Goal: Task Accomplishment & Management: Use online tool/utility

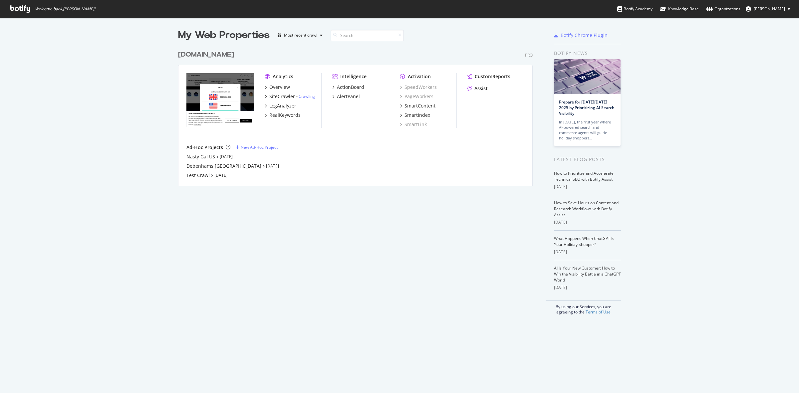
scroll to position [387, 786]
click at [223, 52] on div "[DOMAIN_NAME]" at bounding box center [206, 55] width 56 height 10
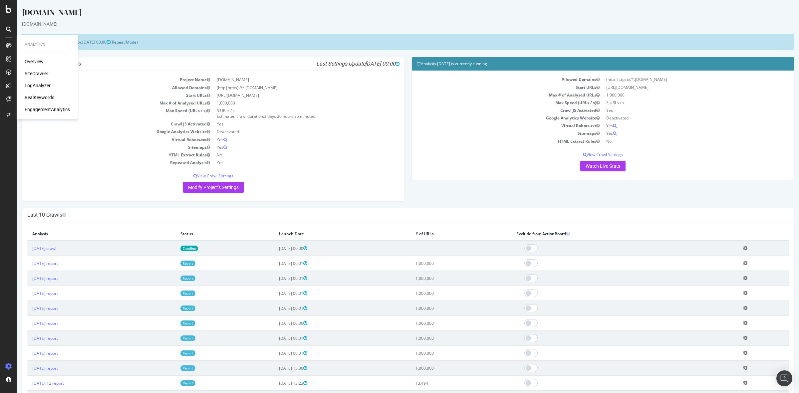
click at [37, 71] on div "SiteCrawler" at bounding box center [37, 73] width 24 height 7
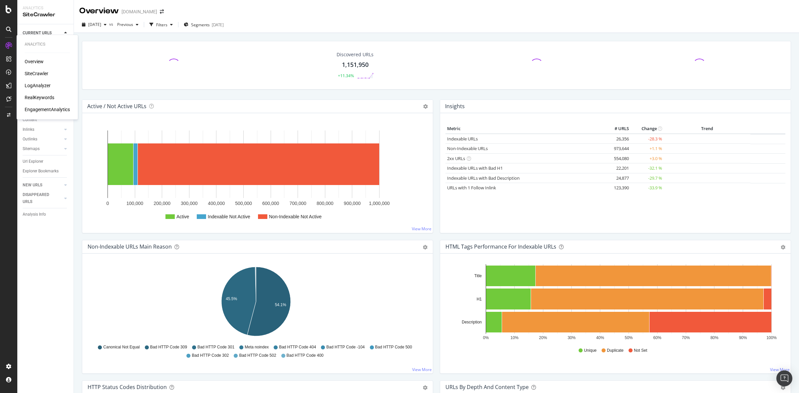
click at [37, 85] on div "LogAnalyzer" at bounding box center [38, 85] width 26 height 7
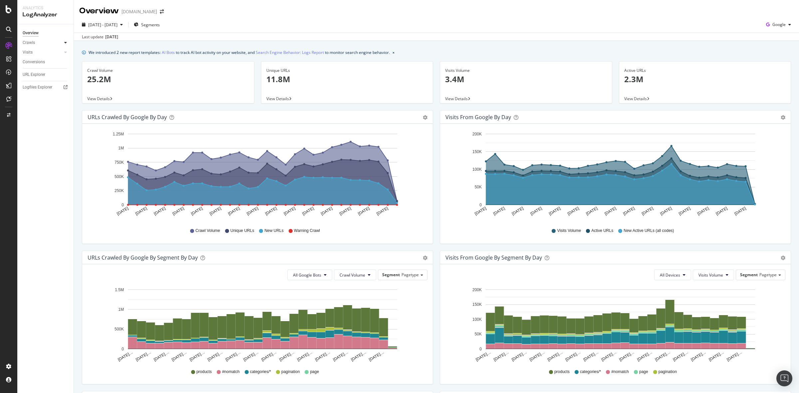
click at [67, 42] on div at bounding box center [65, 42] width 7 height 7
click at [62, 95] on link "Visits" at bounding box center [43, 98] width 40 height 7
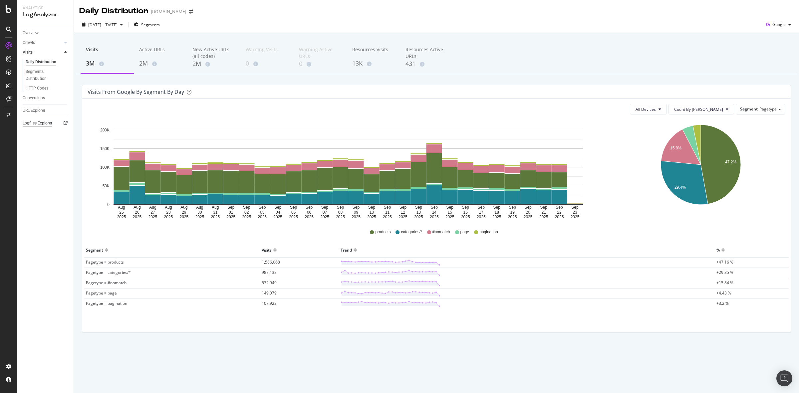
click at [42, 125] on div "Logfiles Explorer" at bounding box center [38, 123] width 30 height 7
click at [37, 72] on div "SiteCrawler" at bounding box center [37, 73] width 24 height 7
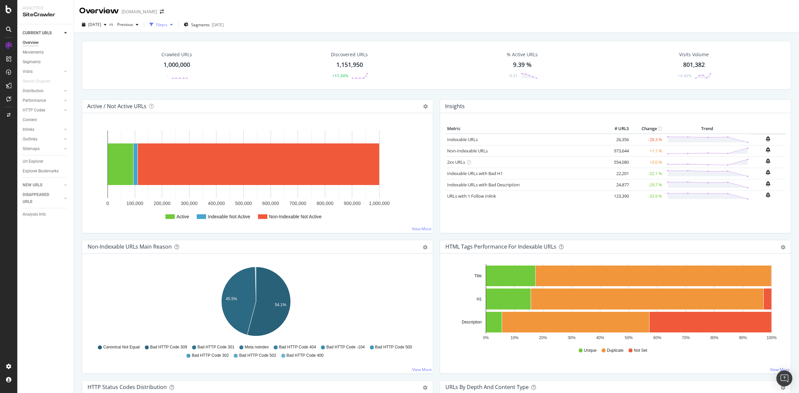
click at [167, 23] on div "Filters" at bounding box center [161, 25] width 11 height 6
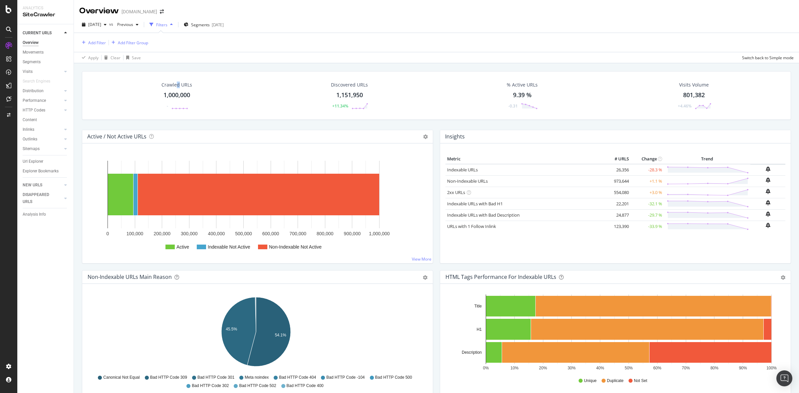
click at [177, 89] on div "Crawled URLs 1,000,000 -" at bounding box center [177, 95] width 44 height 35
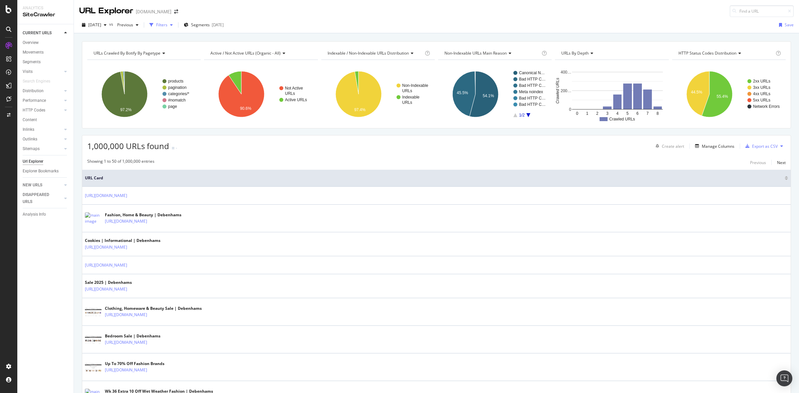
click at [172, 30] on div "Filters" at bounding box center [161, 25] width 29 height 10
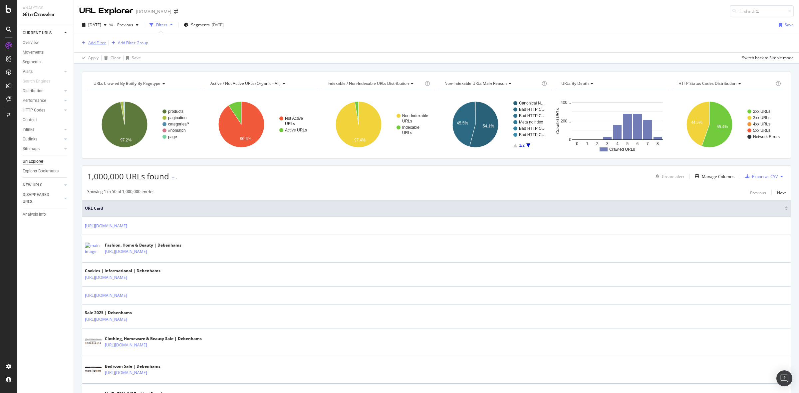
click at [97, 44] on div "Add Filter" at bounding box center [97, 43] width 18 height 6
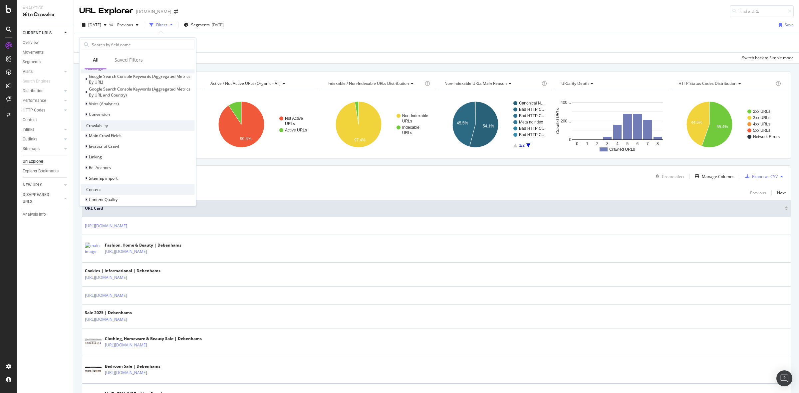
scroll to position [208, 0]
click at [119, 163] on div "HTML Tags" at bounding box center [138, 163] width 114 height 9
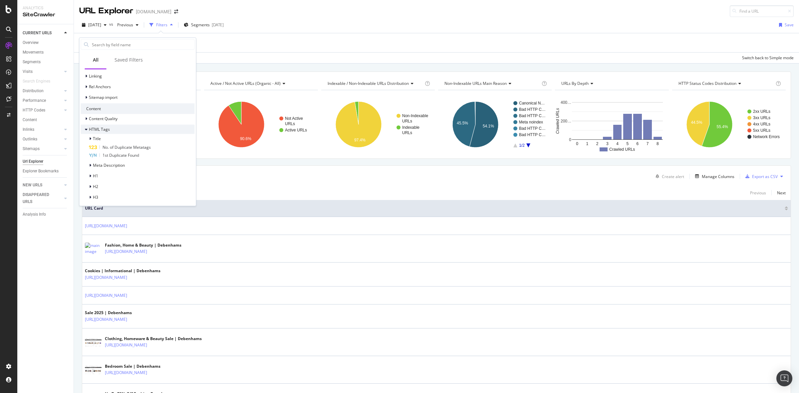
scroll to position [286, 0]
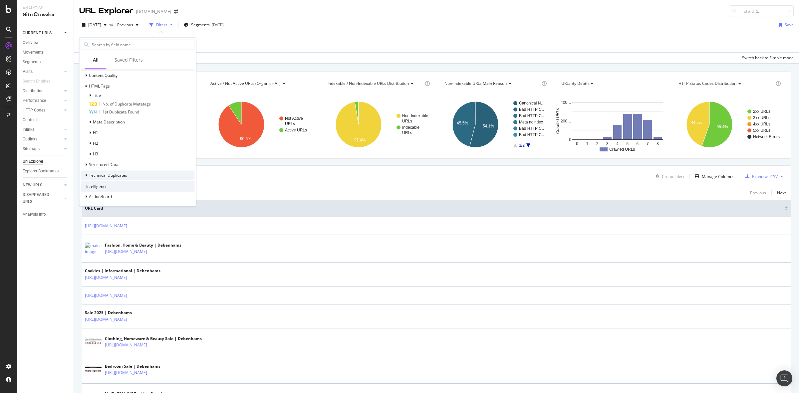
click at [135, 176] on div "Technical Duplicates" at bounding box center [138, 174] width 114 height 9
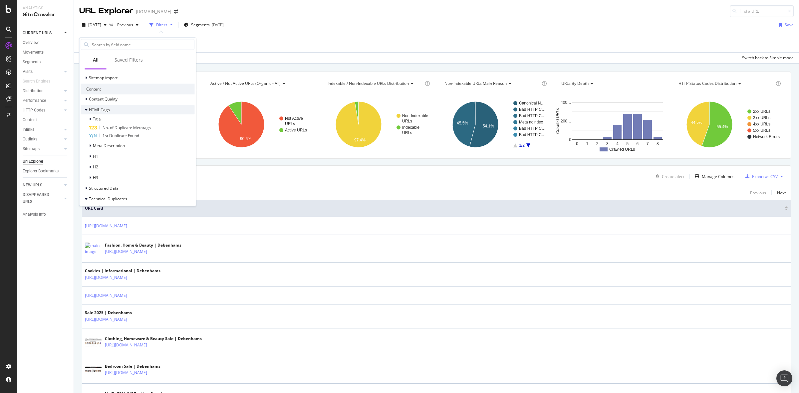
scroll to position [302, 0]
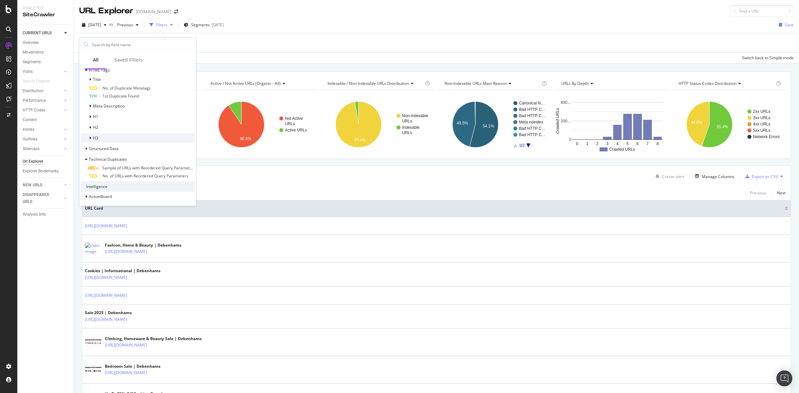
click at [139, 137] on div "H3" at bounding box center [138, 137] width 114 height 9
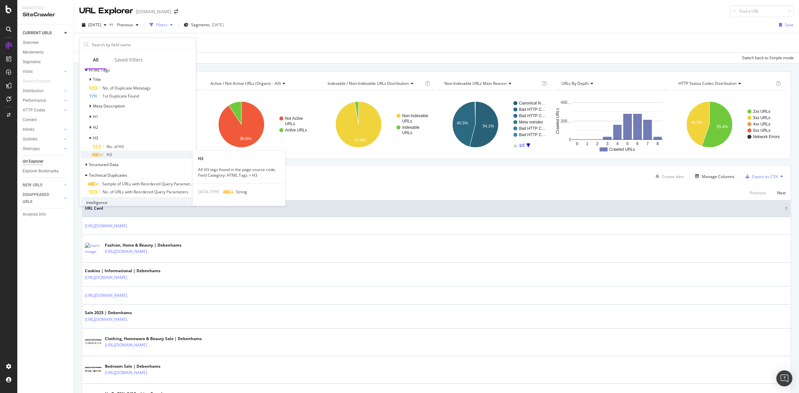
click at [136, 151] on div "H3" at bounding box center [144, 154] width 102 height 8
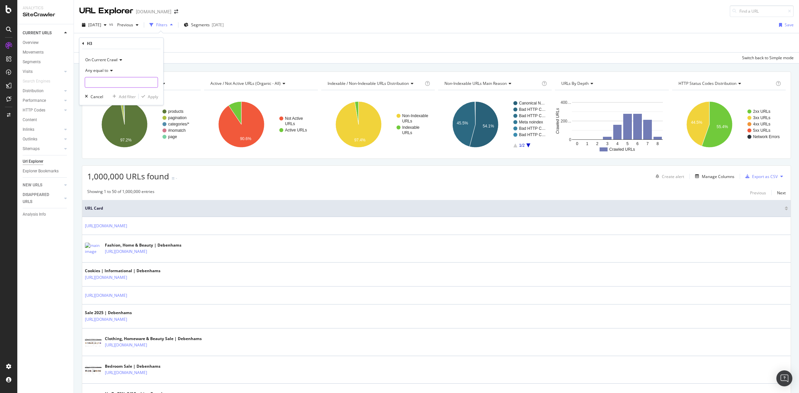
click at [120, 81] on input "text" at bounding box center [121, 82] width 73 height 11
click at [104, 72] on span "Any equal to" at bounding box center [96, 71] width 23 height 6
click at [122, 138] on div "Any contains" at bounding box center [122, 136] width 71 height 9
click at [113, 81] on input "text" at bounding box center [121, 82] width 73 height 11
paste input "We Think You'll Like"
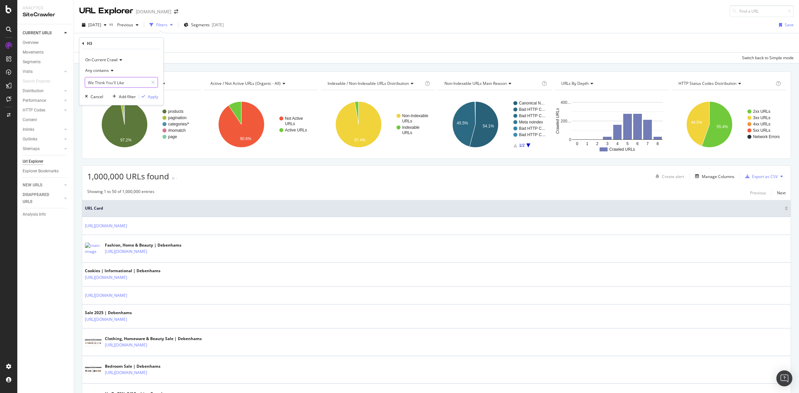
type input "We Think You'll Like"
click at [153, 97] on div "Apply" at bounding box center [153, 97] width 10 height 6
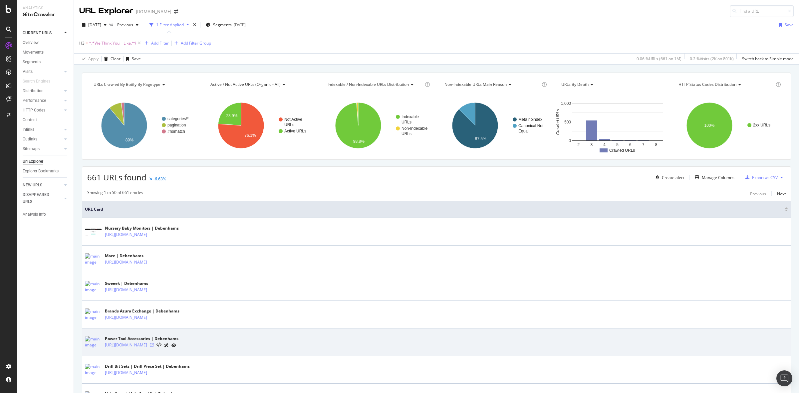
click at [154, 346] on icon at bounding box center [152, 345] width 4 height 4
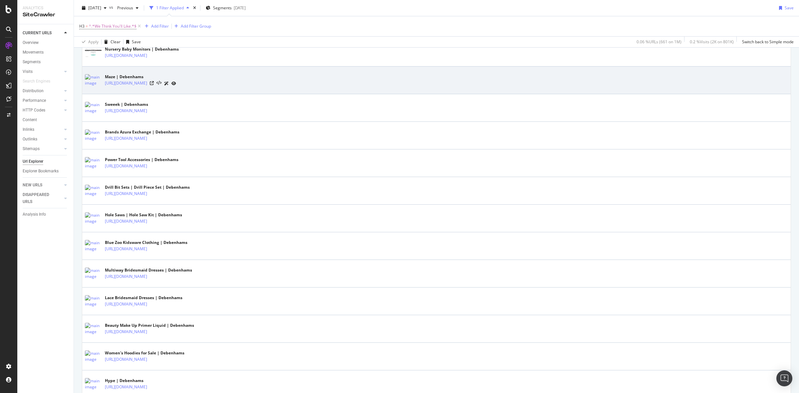
scroll to position [250, 0]
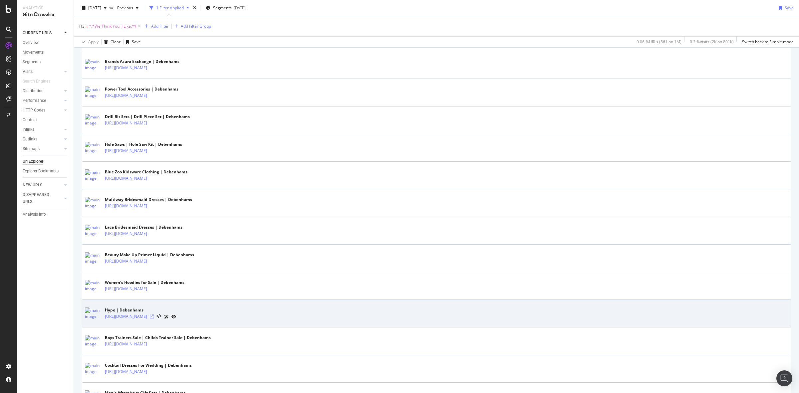
click at [154, 317] on icon at bounding box center [152, 316] width 4 height 4
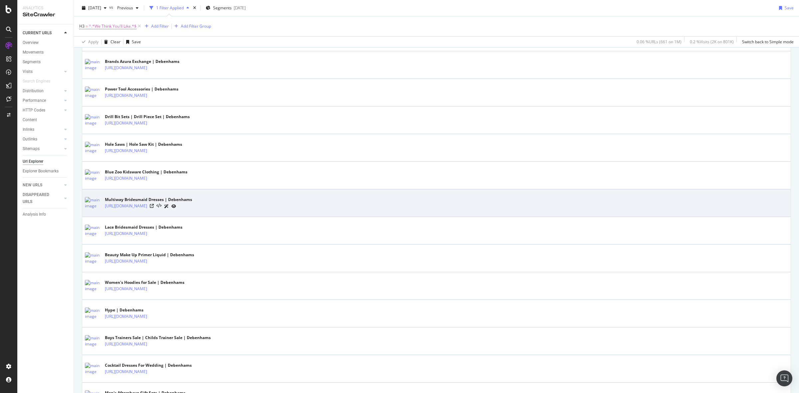
scroll to position [541, 0]
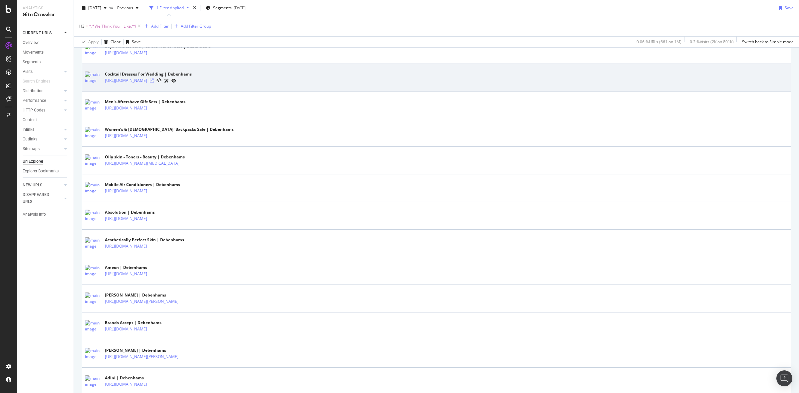
click at [154, 83] on icon at bounding box center [152, 81] width 4 height 4
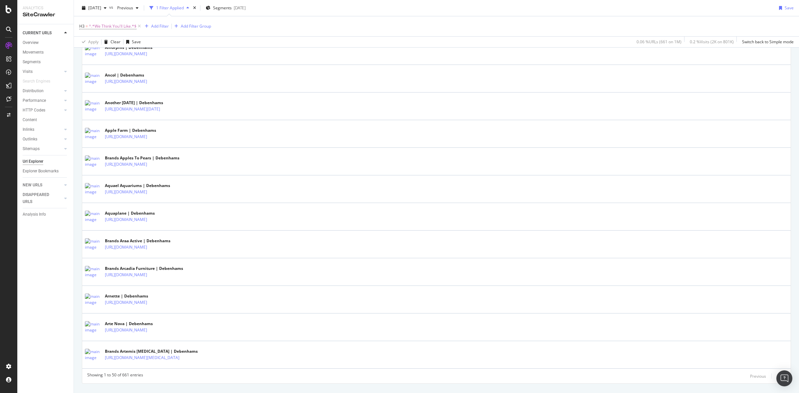
scroll to position [1249, 0]
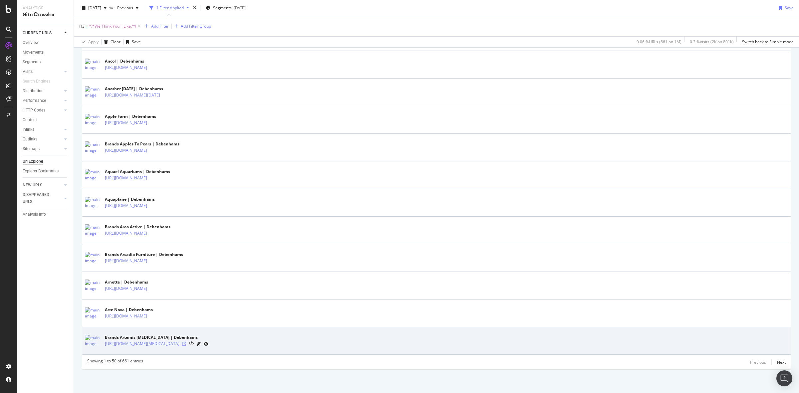
click at [186, 342] on icon at bounding box center [184, 344] width 4 height 4
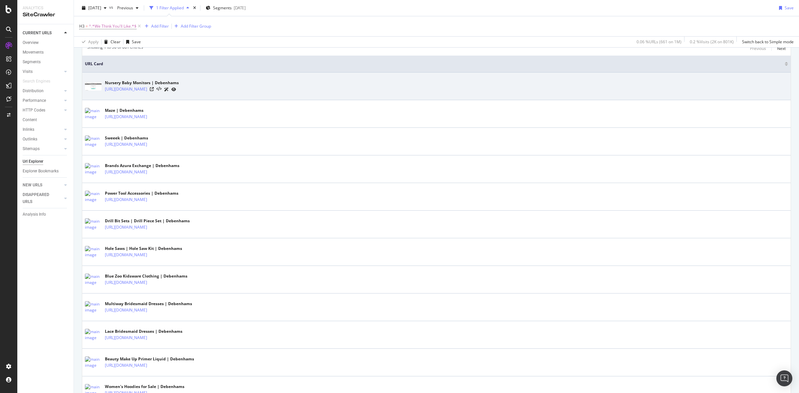
scroll to position [166, 0]
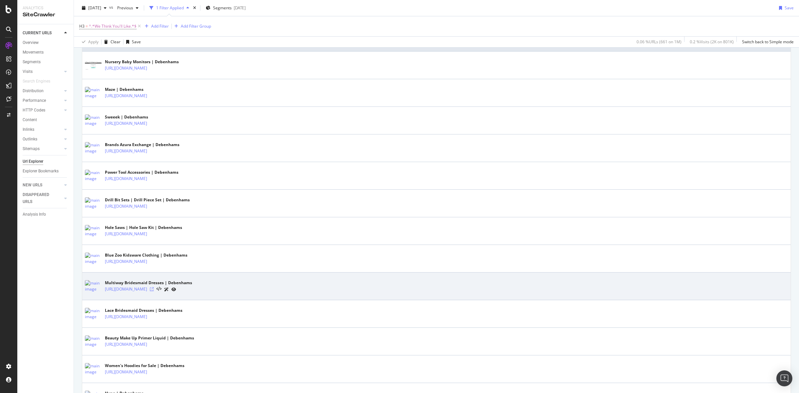
click at [154, 290] on icon at bounding box center [152, 289] width 4 height 4
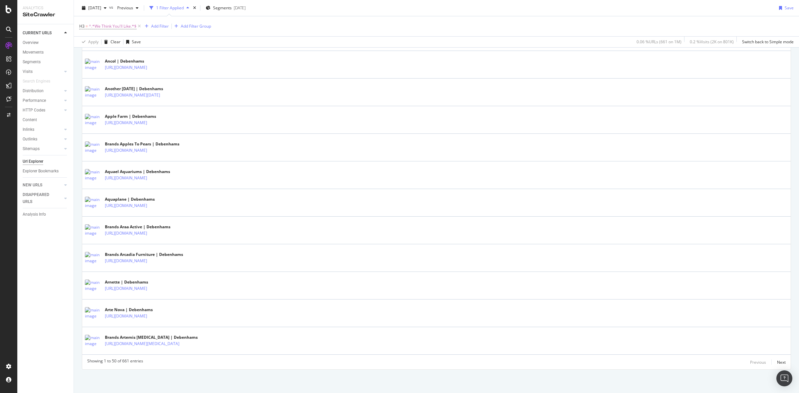
scroll to position [1249, 0]
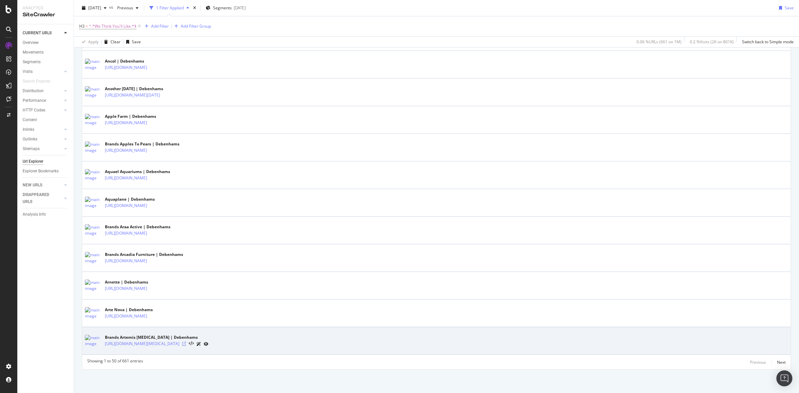
click at [186, 344] on icon at bounding box center [184, 344] width 4 height 4
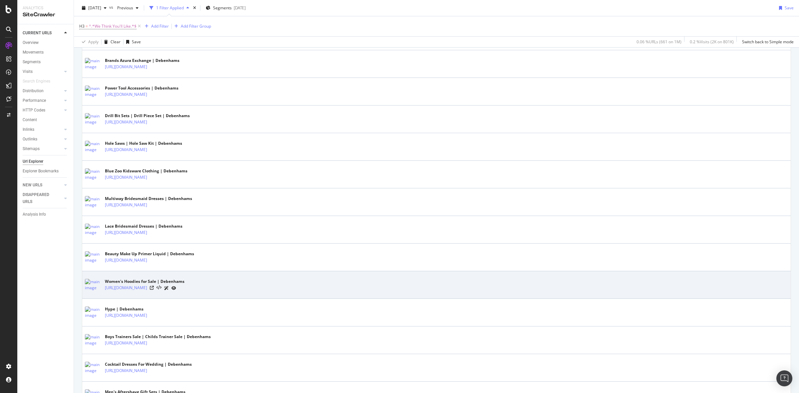
scroll to position [0, 0]
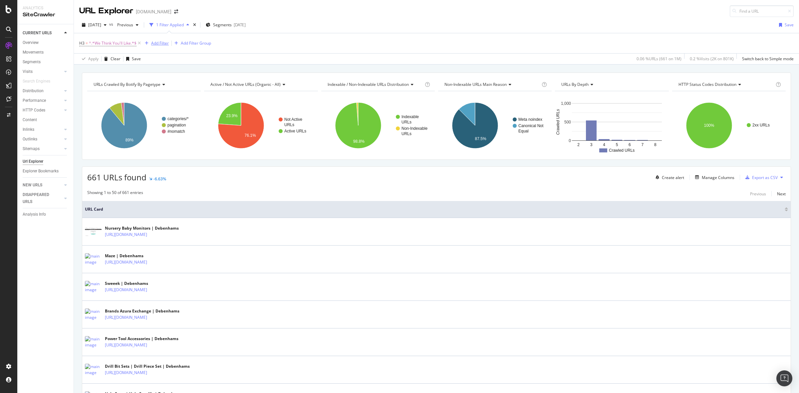
click at [162, 46] on div "Add Filter" at bounding box center [160, 43] width 18 height 6
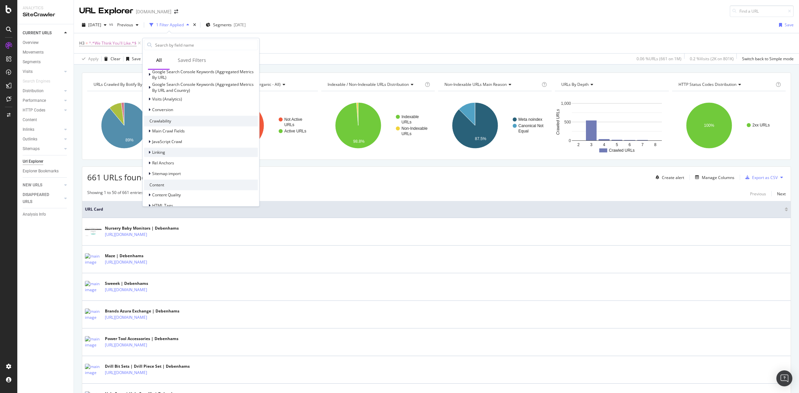
scroll to position [217, 0]
click at [166, 153] on span "HTML Tags" at bounding box center [162, 155] width 21 height 6
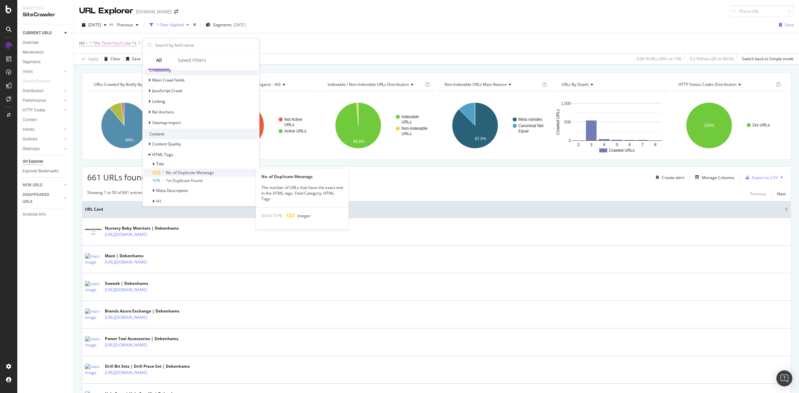
scroll to position [286, 0]
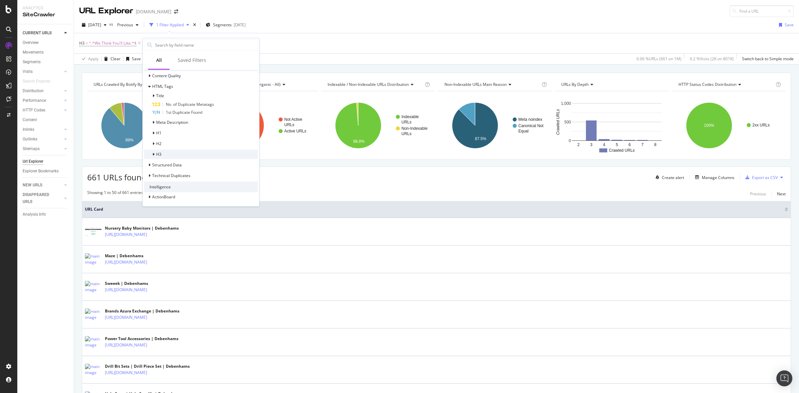
click at [177, 152] on div "H3" at bounding box center [201, 153] width 114 height 9
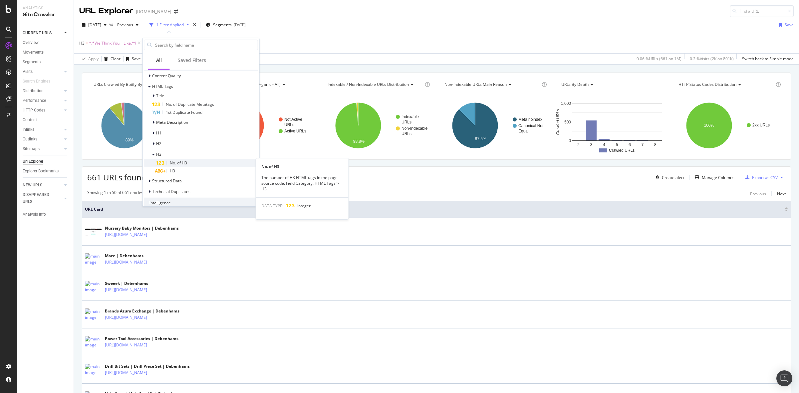
click at [192, 162] on div "No. of H3" at bounding box center [207, 163] width 102 height 8
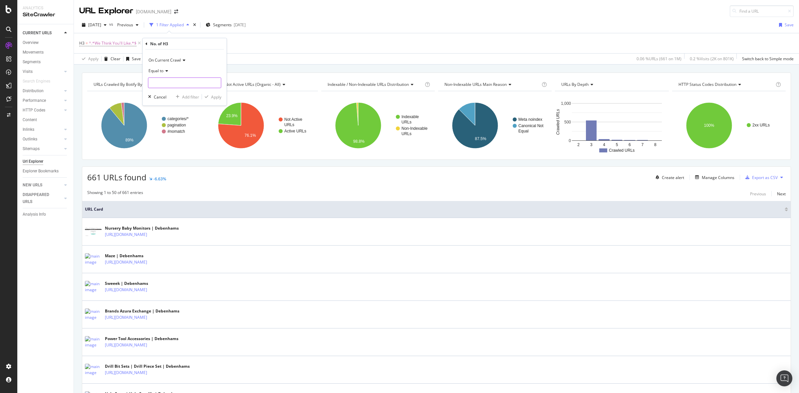
click at [180, 83] on input "number" at bounding box center [184, 83] width 73 height 11
type input "1"
click at [216, 98] on div "Apply" at bounding box center [216, 97] width 10 height 6
click at [164, 42] on span "No. of H3" at bounding box center [161, 43] width 17 height 6
click at [175, 71] on icon at bounding box center [176, 70] width 5 height 4
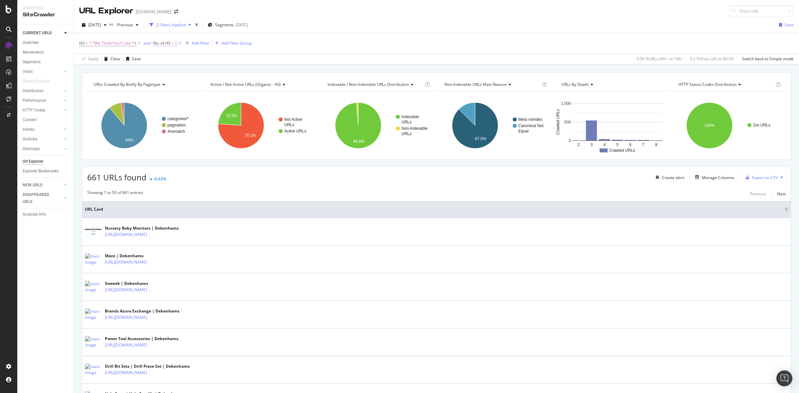
click at [175, 44] on span "No. of H3 = 1" at bounding box center [165, 43] width 24 height 6
click at [175, 68] on icon at bounding box center [176, 70] width 5 height 4
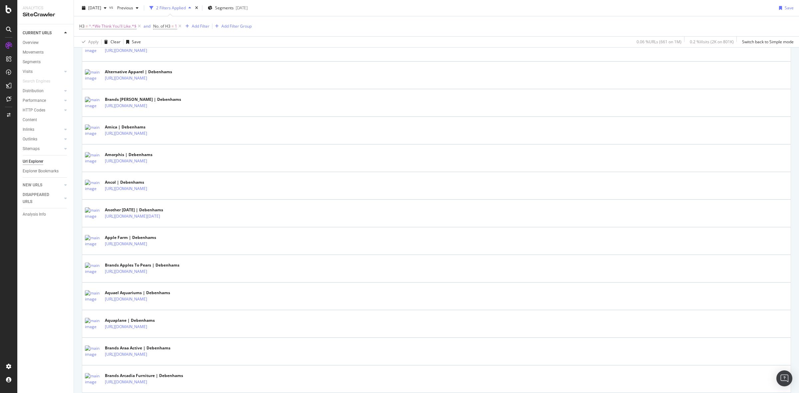
scroll to position [1249, 0]
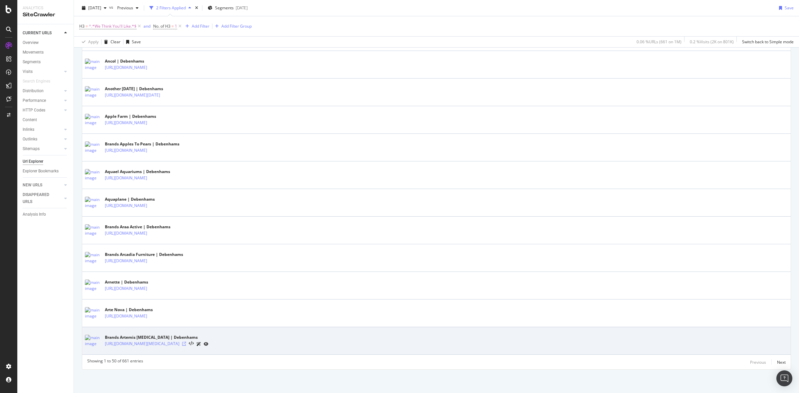
click at [186, 342] on icon at bounding box center [184, 344] width 4 height 4
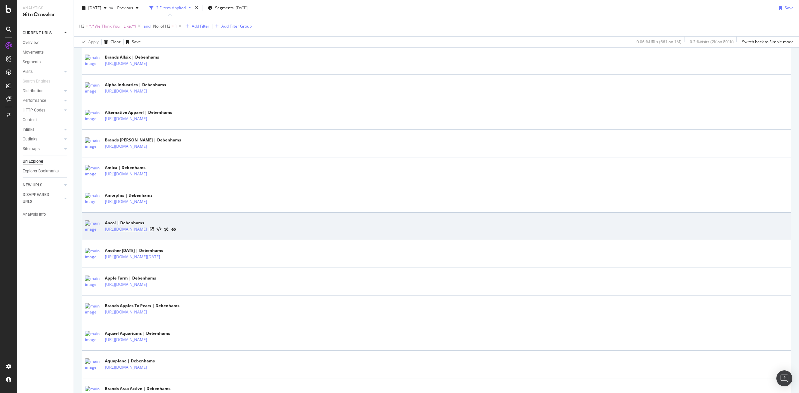
scroll to position [916, 0]
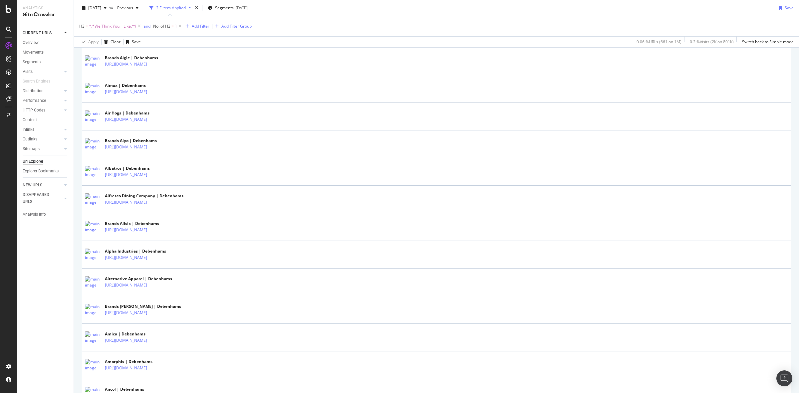
click at [165, 28] on span "No. of H3" at bounding box center [161, 26] width 17 height 6
click at [173, 56] on div "Equal to" at bounding box center [195, 52] width 73 height 11
click at [180, 81] on div "Less than" at bounding box center [195, 83] width 71 height 9
click at [227, 79] on div "Apply" at bounding box center [227, 79] width 10 height 6
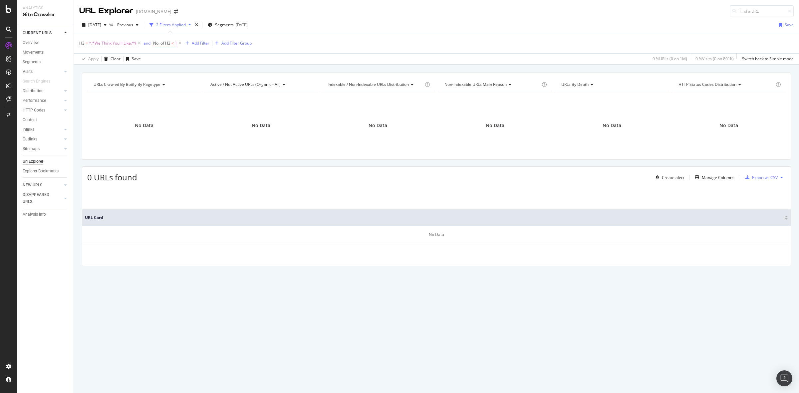
click at [171, 43] on span "No. of H3 < 1" at bounding box center [165, 43] width 24 height 6
click at [179, 70] on icon at bounding box center [179, 70] width 5 height 4
click at [209, 94] on div "Not Equal to" at bounding box center [195, 92] width 71 height 9
click at [225, 99] on div "On Current Crawl Not Equal to 1 Cancel Add filter Apply" at bounding box center [195, 76] width 84 height 56
click at [197, 85] on input "1" at bounding box center [195, 81] width 73 height 11
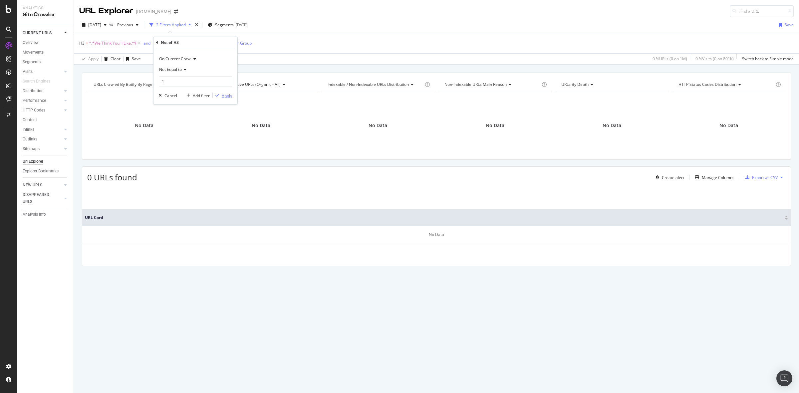
click at [222, 97] on div "Apply" at bounding box center [227, 96] width 10 height 6
click at [169, 42] on span "No. of H3" at bounding box center [161, 43] width 17 height 6
click at [182, 65] on div "Not Equal to" at bounding box center [195, 69] width 73 height 11
click at [185, 83] on div "Equal to" at bounding box center [195, 83] width 71 height 9
click at [225, 94] on div "Apply" at bounding box center [227, 96] width 10 height 6
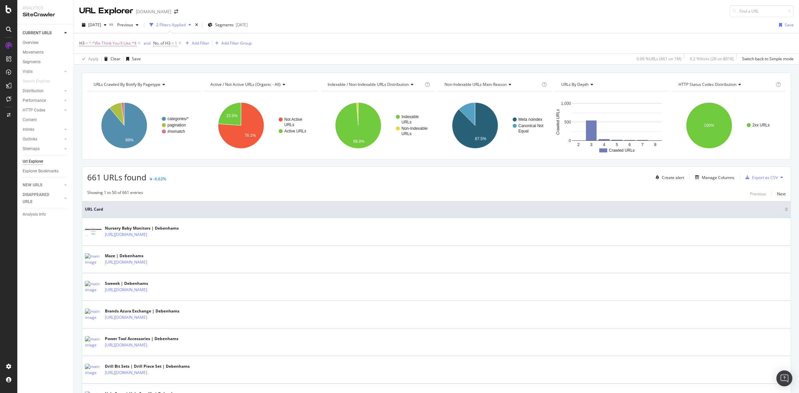
click at [170, 42] on span "No. of H3" at bounding box center [161, 43] width 17 height 6
click at [179, 79] on input "1" at bounding box center [195, 81] width 73 height 11
type input "0"
click at [222, 98] on div "Apply" at bounding box center [227, 96] width 10 height 6
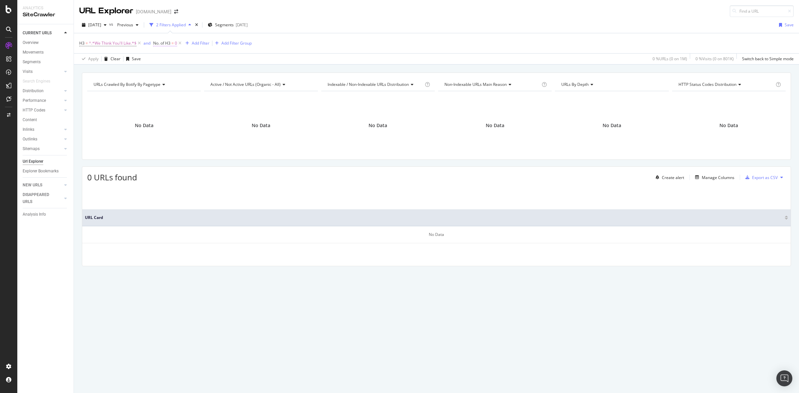
click at [171, 44] on span "No. of H3 = 0" at bounding box center [165, 43] width 24 height 6
click at [176, 72] on div "Equal to" at bounding box center [195, 69] width 73 height 11
click at [210, 103] on div "Less than" at bounding box center [195, 100] width 71 height 9
click at [189, 86] on input "0" at bounding box center [195, 81] width 73 height 11
type input "1"
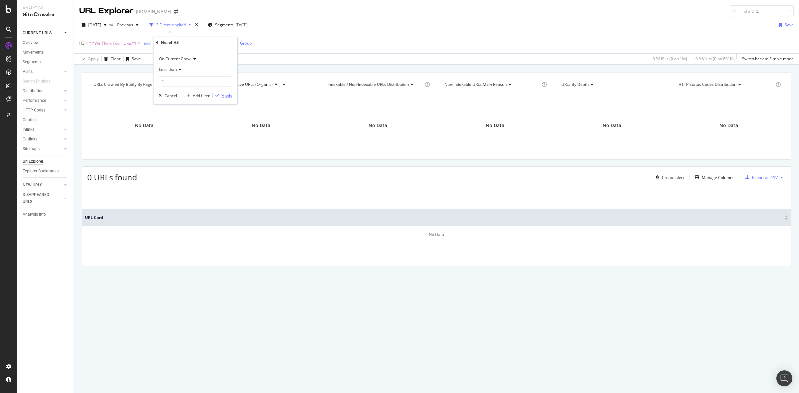
click at [223, 94] on div "Apply" at bounding box center [227, 96] width 10 height 6
click at [177, 47] on icon at bounding box center [180, 43] width 6 height 7
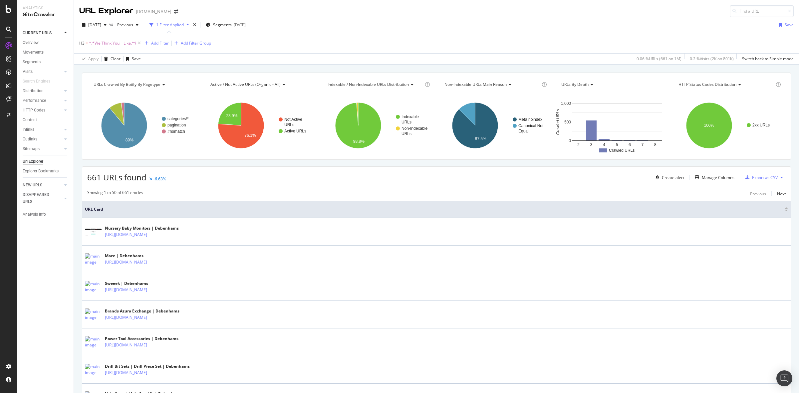
click at [163, 45] on div "Add Filter" at bounding box center [160, 43] width 18 height 6
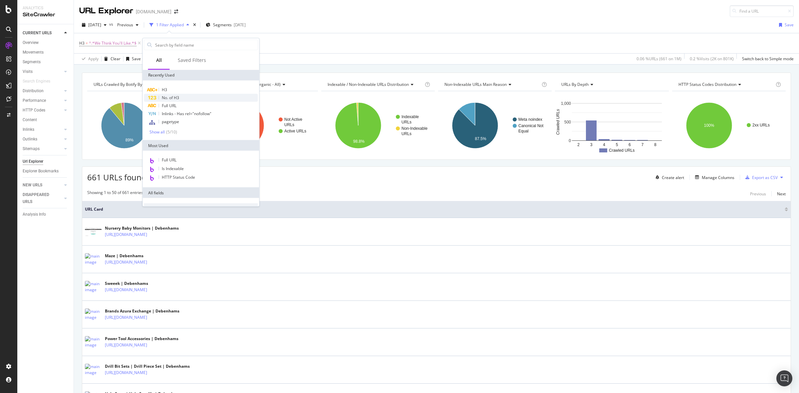
click at [202, 101] on div "No. of H3" at bounding box center [201, 98] width 114 height 8
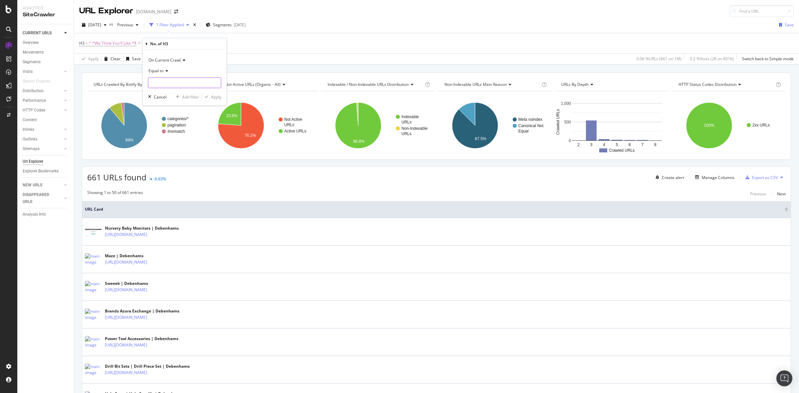
click at [195, 84] on input "number" at bounding box center [184, 83] width 73 height 11
type input "1"
click at [213, 98] on div "Apply" at bounding box center [216, 97] width 10 height 6
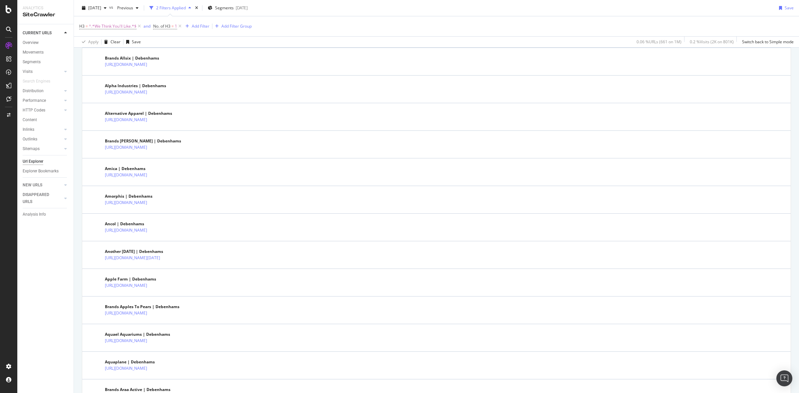
scroll to position [1249, 0]
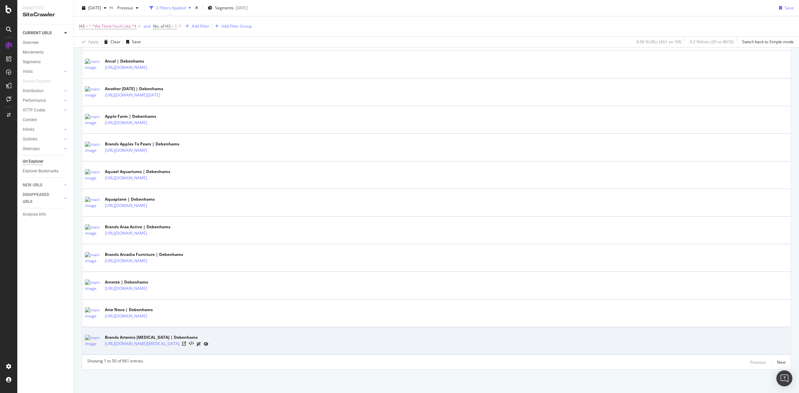
click at [201, 340] on link at bounding box center [198, 343] width 5 height 7
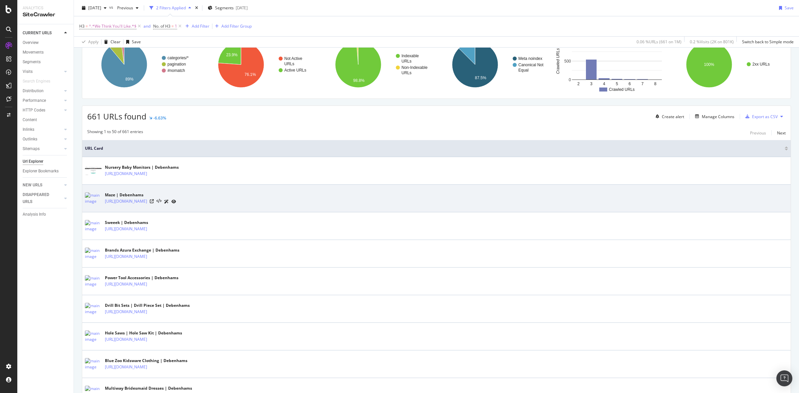
scroll to position [0, 0]
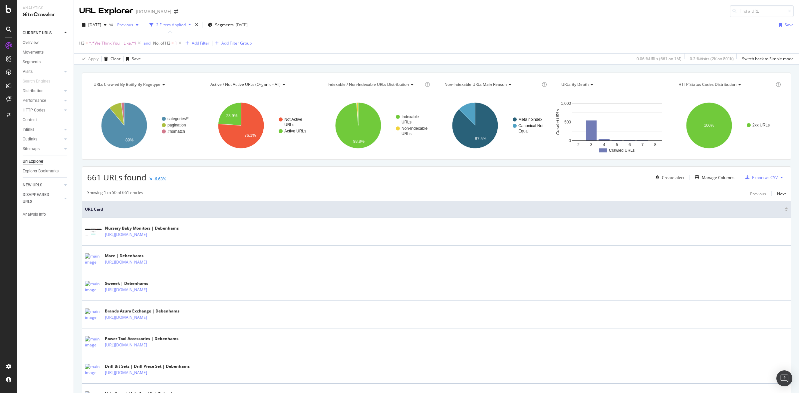
click at [133, 27] on span "Previous" at bounding box center [123, 25] width 19 height 6
click at [330, 44] on div "H3 = ^.*We Think You'll Like.*$ and No. of H3 = 1 Add Filter Add Filter Group" at bounding box center [436, 43] width 714 height 20
click at [167, 45] on span "No. of H3" at bounding box center [161, 43] width 17 height 6
click at [173, 71] on span "Equal to" at bounding box center [166, 70] width 15 height 6
click at [175, 116] on span "Greater than" at bounding box center [174, 118] width 24 height 6
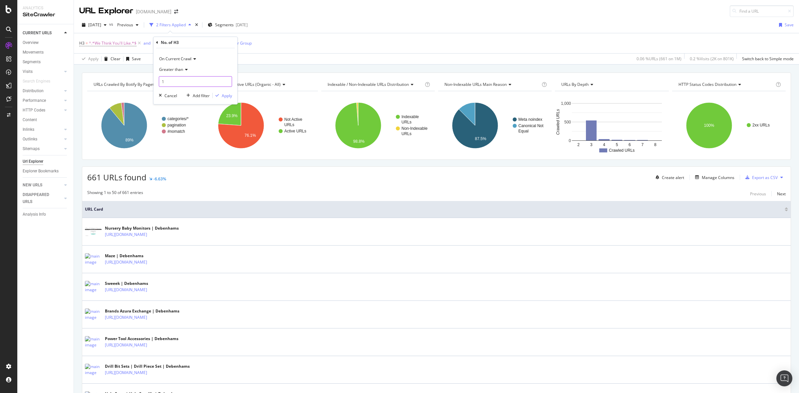
click at [170, 86] on input "1" at bounding box center [195, 81] width 73 height 11
type input "0"
click at [224, 97] on div "Apply" at bounding box center [227, 96] width 10 height 6
click at [164, 45] on span "No. of H3" at bounding box center [161, 43] width 17 height 6
click at [181, 68] on span "Greater than" at bounding box center [171, 70] width 24 height 6
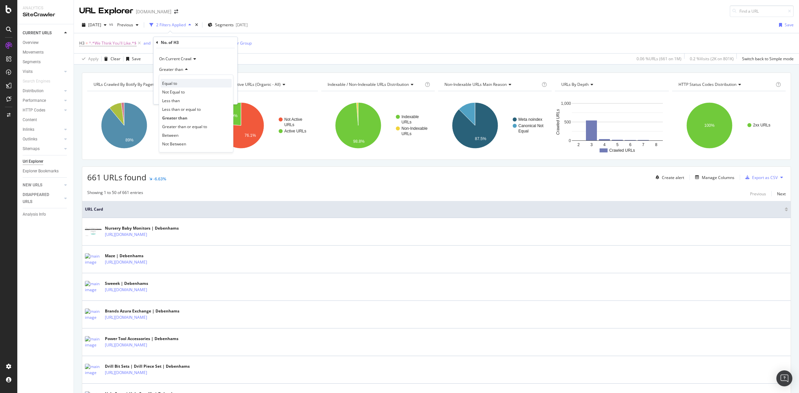
click at [184, 83] on div "Equal to" at bounding box center [195, 83] width 71 height 9
click at [175, 81] on input "0" at bounding box center [195, 81] width 73 height 11
type input "1"
click at [228, 94] on div "Apply" at bounding box center [227, 96] width 10 height 6
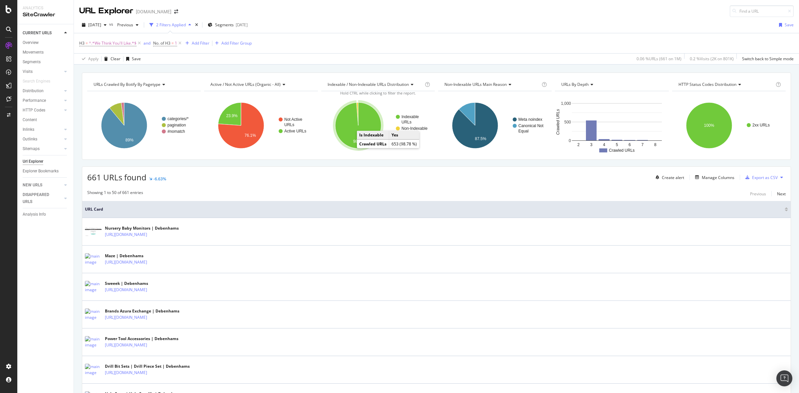
click at [337, 128] on icon "A chart." at bounding box center [358, 125] width 46 height 46
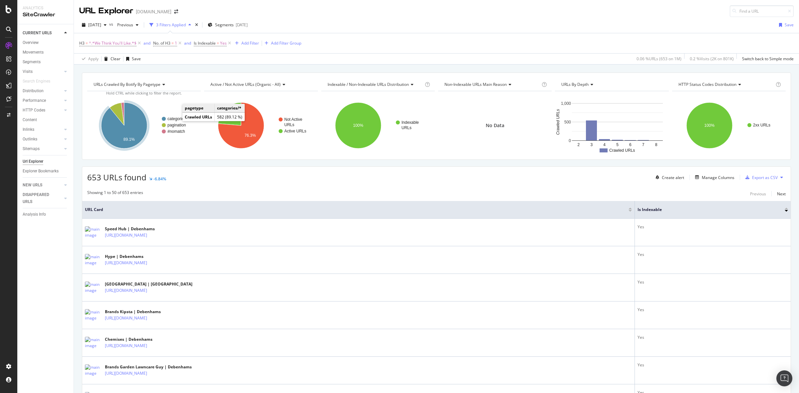
click at [174, 118] on text "categories/*" at bounding box center [177, 118] width 21 height 5
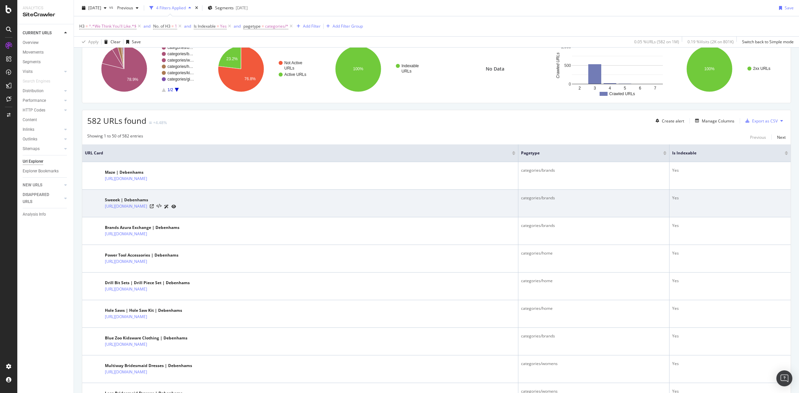
scroll to position [42, 0]
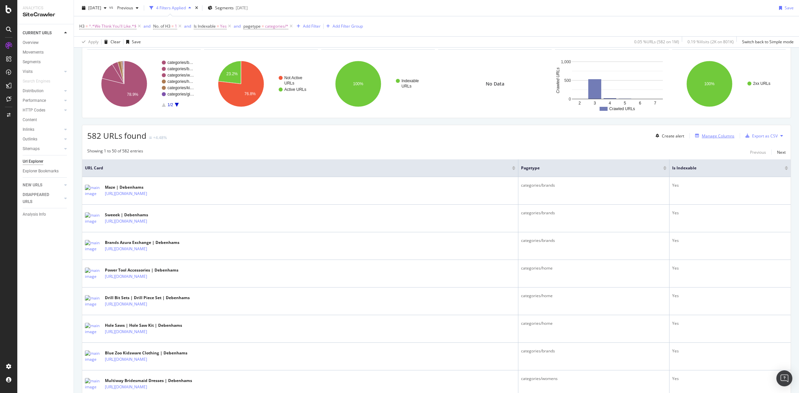
click at [715, 132] on div "Manage Columns" at bounding box center [713, 135] width 42 height 7
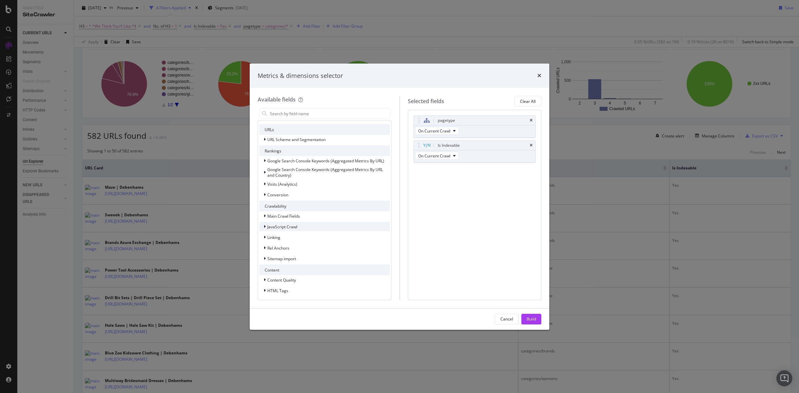
scroll to position [127, 0]
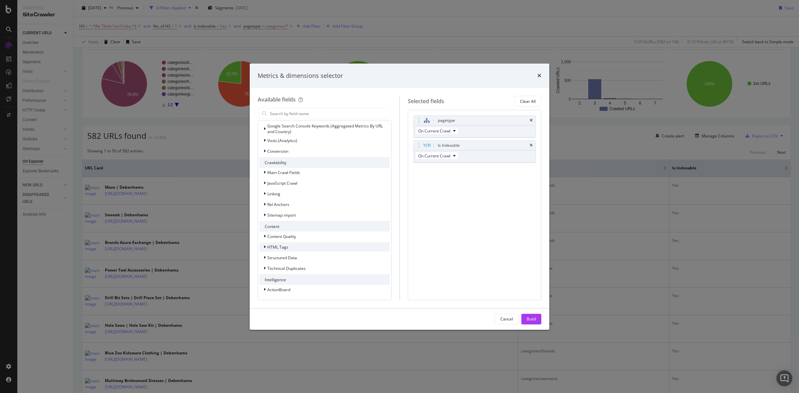
click at [318, 247] on div "HTML Tags" at bounding box center [324, 246] width 130 height 9
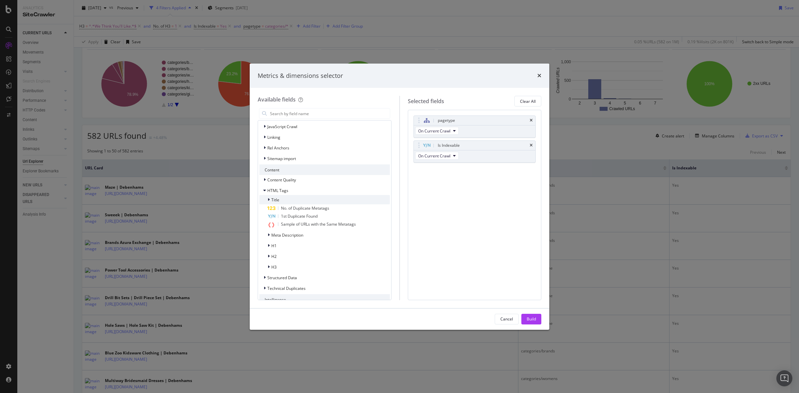
scroll to position [203, 0]
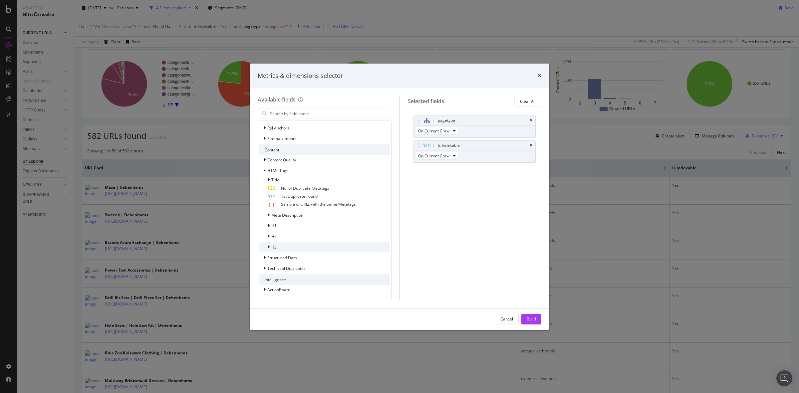
click at [315, 242] on div "H3" at bounding box center [324, 246] width 130 height 9
click at [330, 262] on div "H3" at bounding box center [330, 264] width 118 height 8
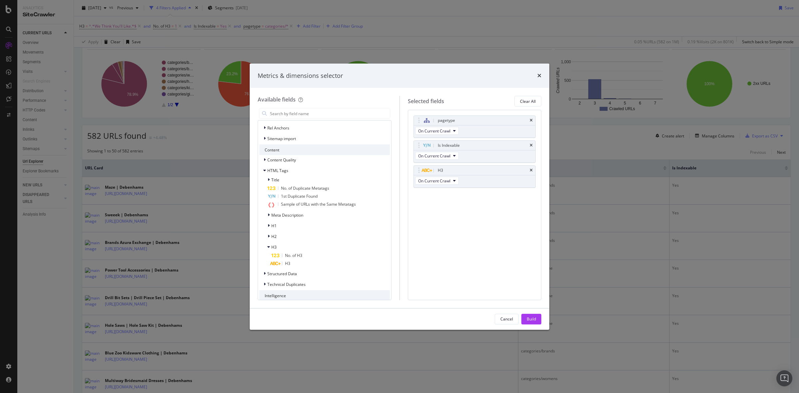
drag, startPoint x: 527, startPoint y: 317, endPoint x: 495, endPoint y: 175, distance: 145.5
click at [527, 317] on div "Build" at bounding box center [530, 319] width 9 height 6
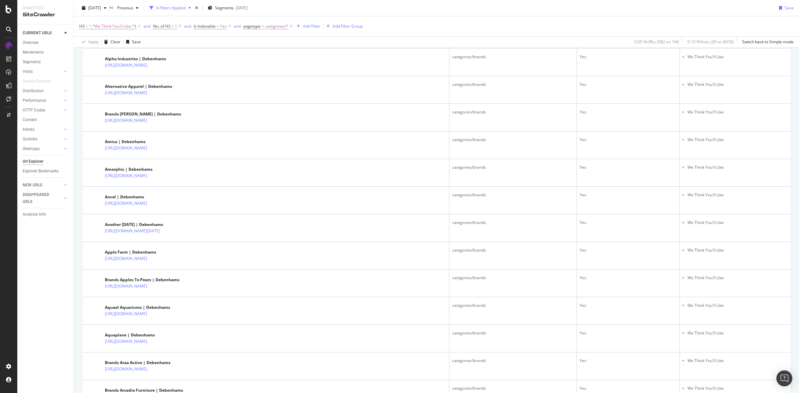
scroll to position [1250, 0]
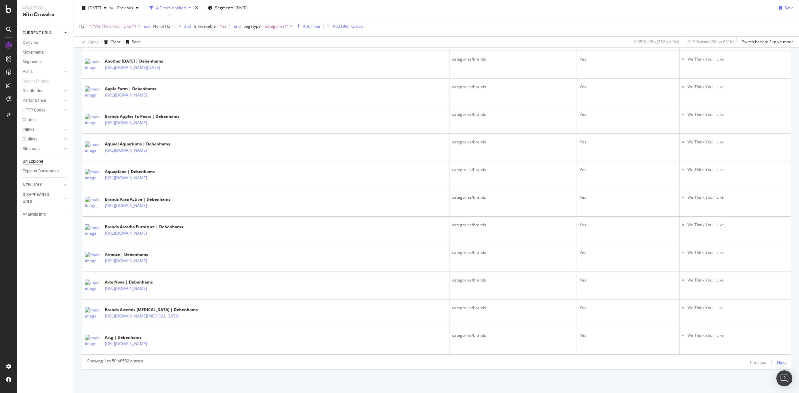
click at [777, 362] on div "Next" at bounding box center [781, 362] width 9 height 6
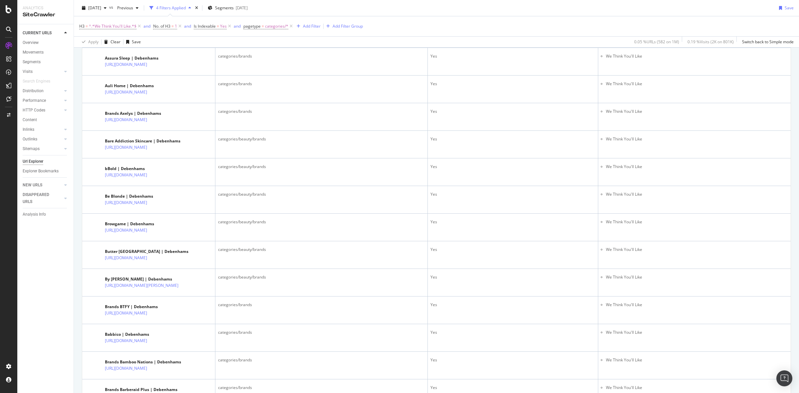
scroll to position [250, 0]
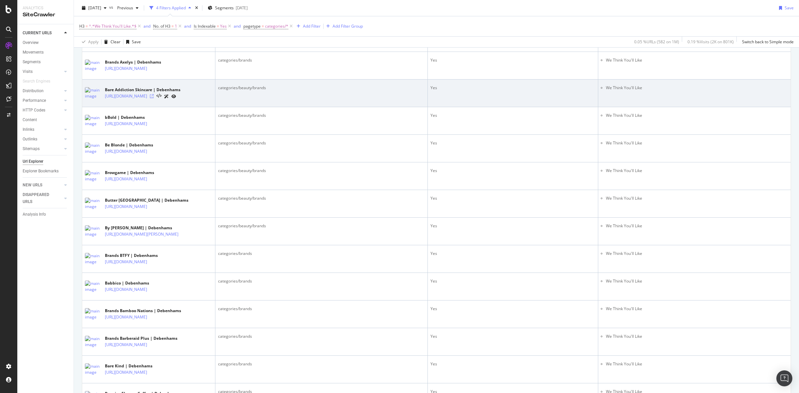
click at [154, 98] on icon at bounding box center [152, 96] width 4 height 4
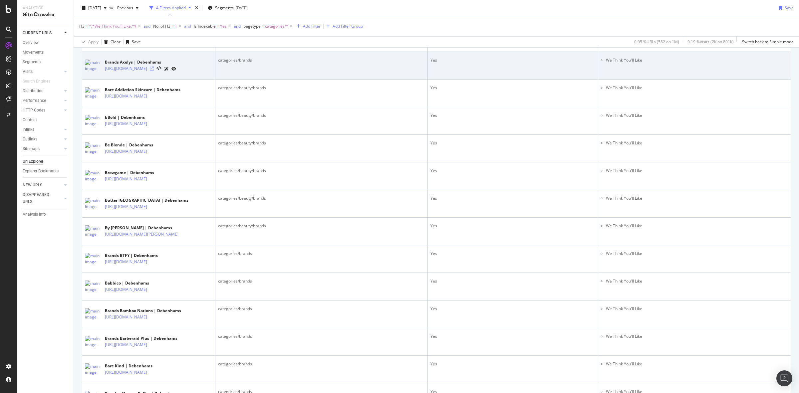
click at [154, 71] on icon at bounding box center [152, 69] width 4 height 4
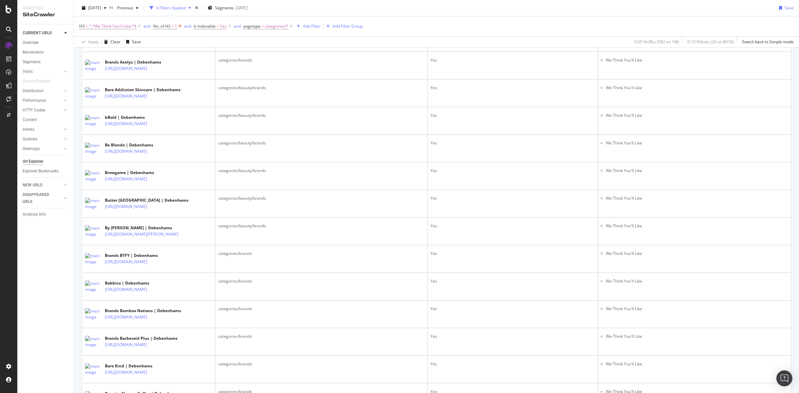
click at [180, 25] on icon at bounding box center [180, 26] width 6 height 7
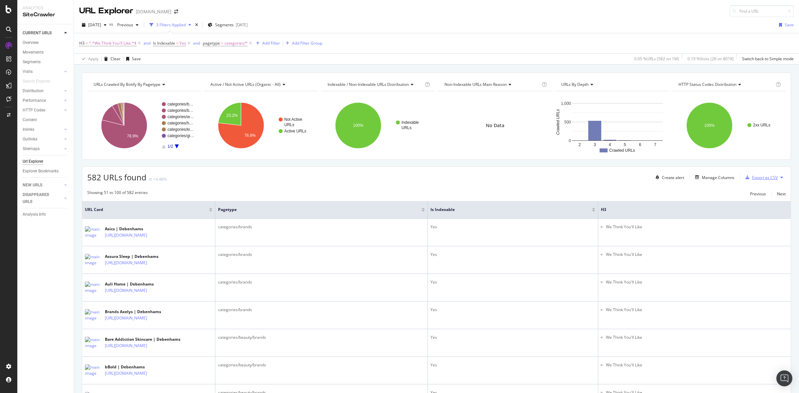
click at [745, 179] on div "button" at bounding box center [746, 177] width 9 height 4
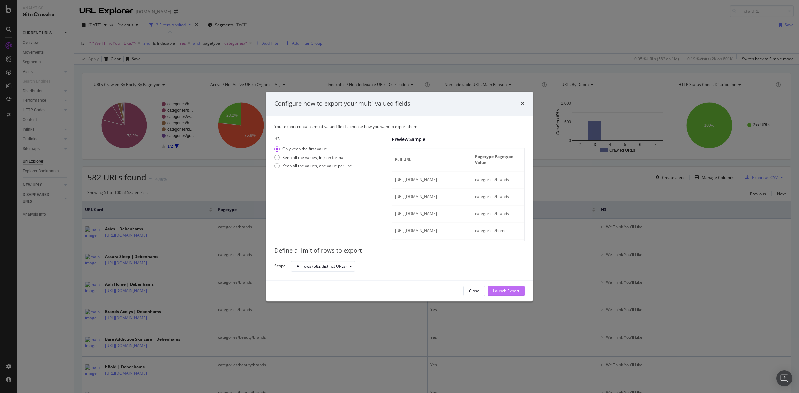
click at [511, 287] on div "Launch Export" at bounding box center [506, 291] width 26 height 10
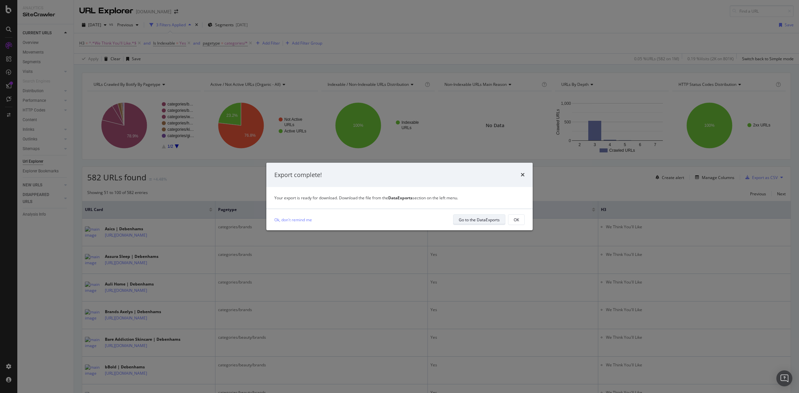
click at [490, 219] on div "Go to the DataExports" at bounding box center [479, 220] width 41 height 6
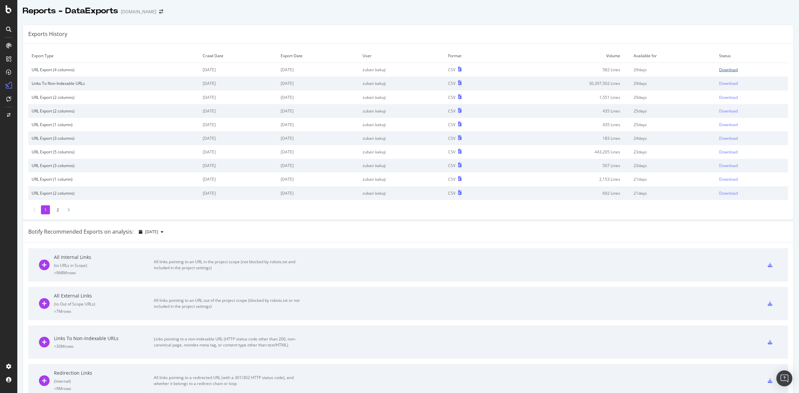
click at [719, 71] on div "Download" at bounding box center [728, 70] width 19 height 6
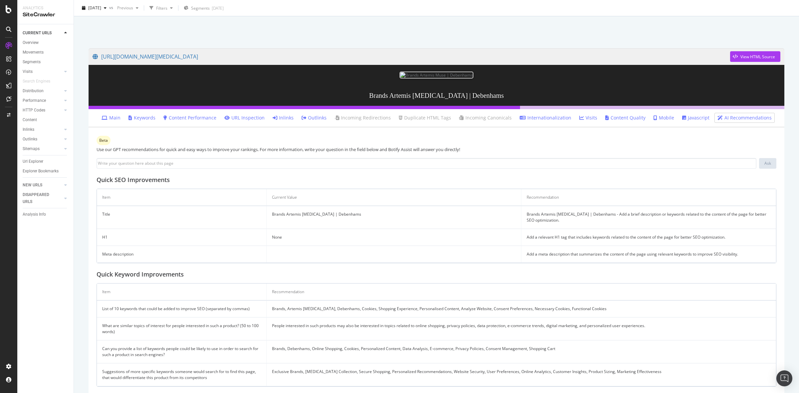
scroll to position [33, 0]
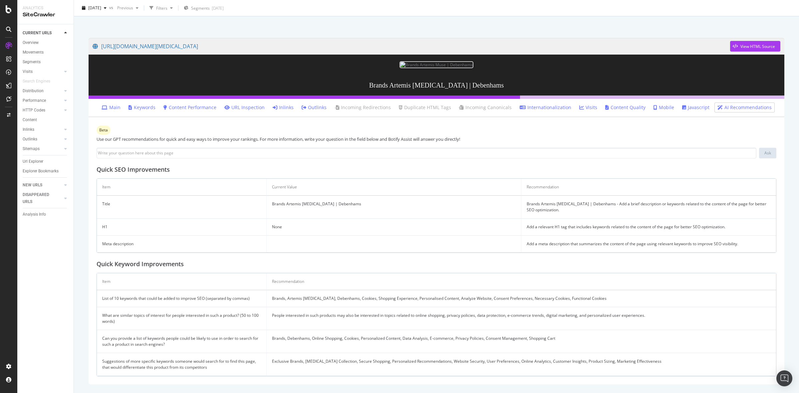
click at [119, 107] on link "Main" at bounding box center [111, 107] width 19 height 7
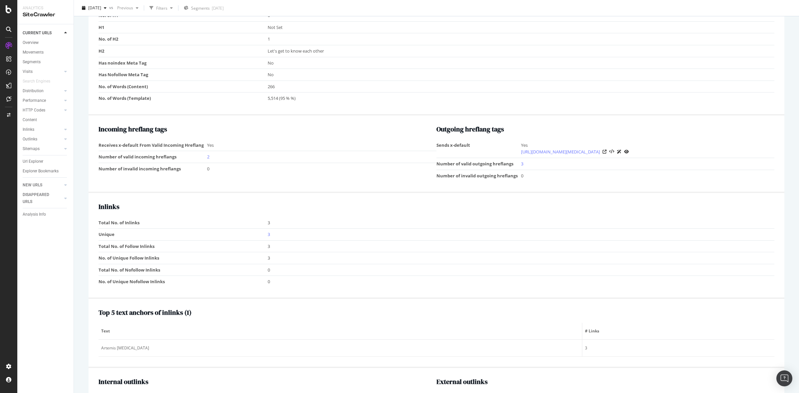
scroll to position [408, 0]
